Goal: Navigation & Orientation: Find specific page/section

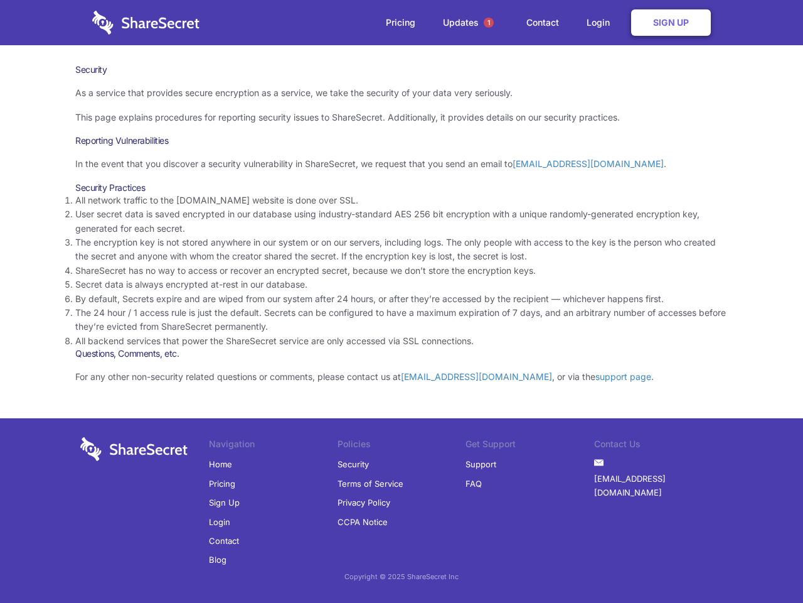
click at [402, 301] on li "By default, Secrets expire and are wiped from our system after 24 hours, or aft…" at bounding box center [401, 299] width 653 height 14
click at [489, 23] on span "1" at bounding box center [489, 23] width 10 height 10
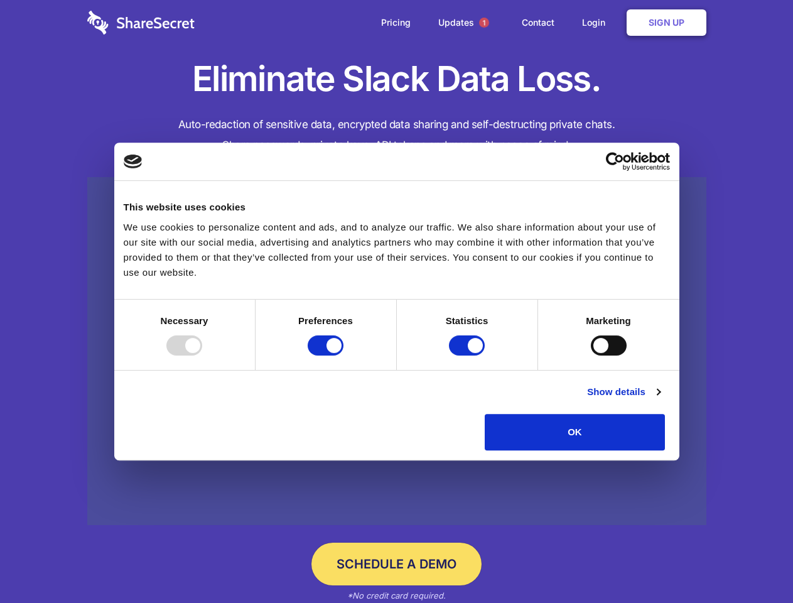
click at [202, 355] on div at bounding box center [184, 345] width 36 height 20
click at [343, 355] on input "Preferences" at bounding box center [326, 345] width 36 height 20
checkbox input "false"
click at [468, 355] on input "Statistics" at bounding box center [467, 345] width 36 height 20
checkbox input "false"
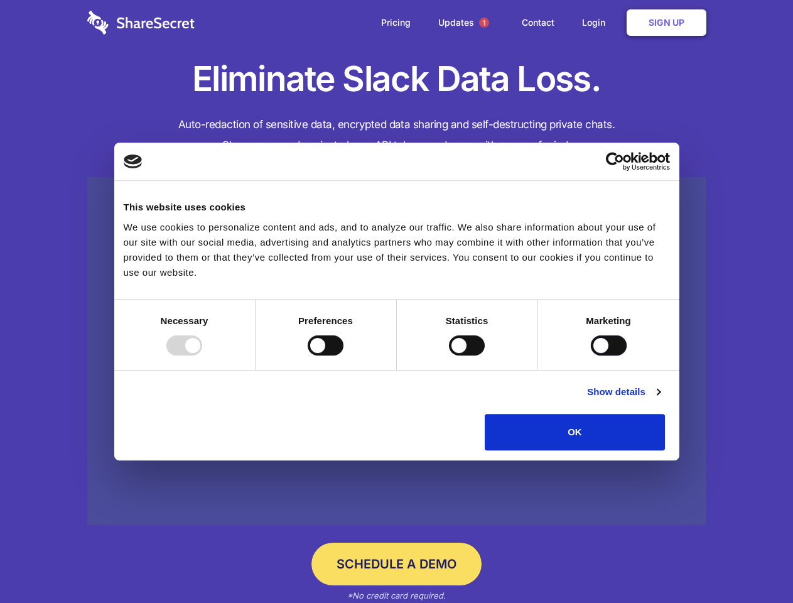
click at [591, 355] on input "Marketing" at bounding box center [609, 345] width 36 height 20
checkbox input "true"
click at [660, 399] on link "Show details" at bounding box center [623, 391] width 73 height 15
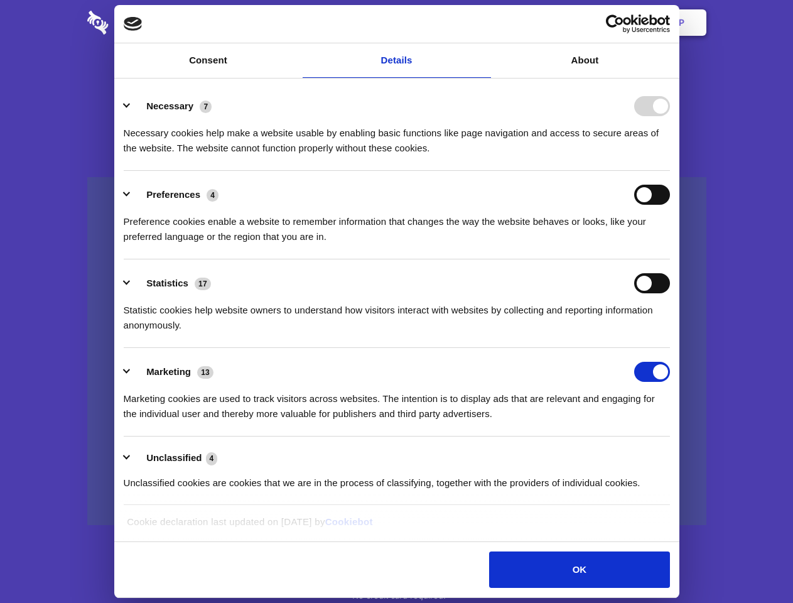
click at [670, 171] on li "Necessary 7 Necessary cookies help make a website usable by enabling basic func…" at bounding box center [397, 126] width 546 height 89
click at [483, 23] on span "1" at bounding box center [484, 23] width 10 height 10
